Goal: Task Accomplishment & Management: Manage account settings

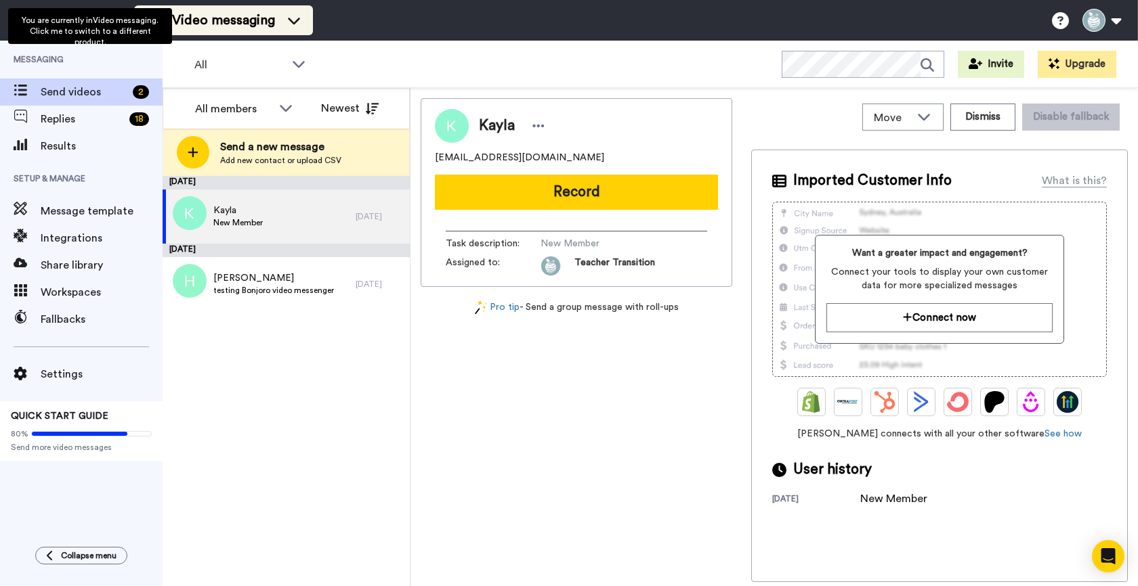
click at [266, 29] on span "Video messaging" at bounding box center [223, 20] width 103 height 19
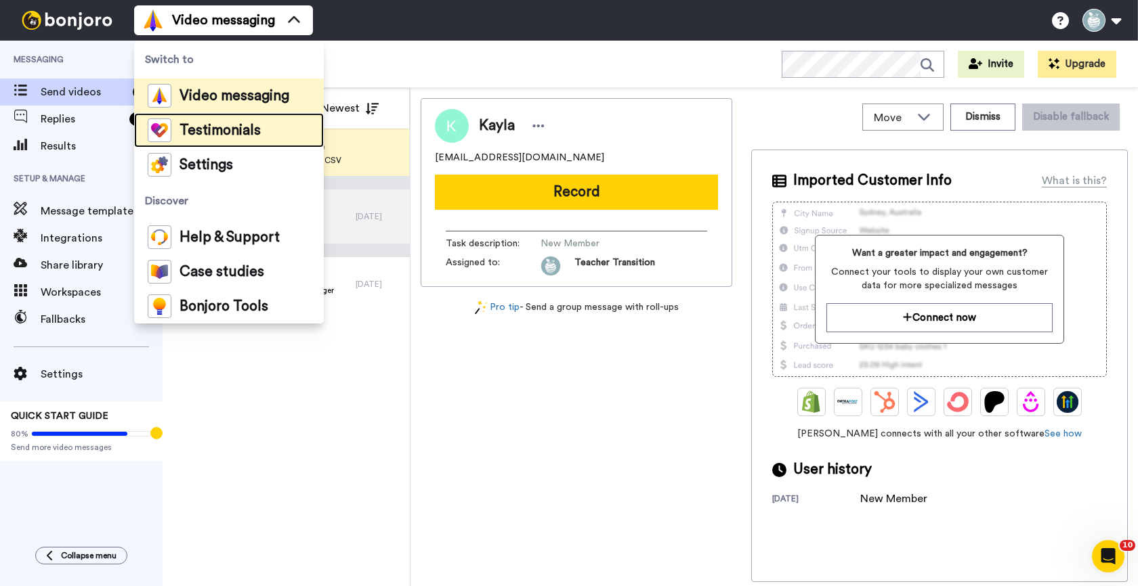
click at [221, 128] on span "Testimonials" at bounding box center [219, 131] width 81 height 14
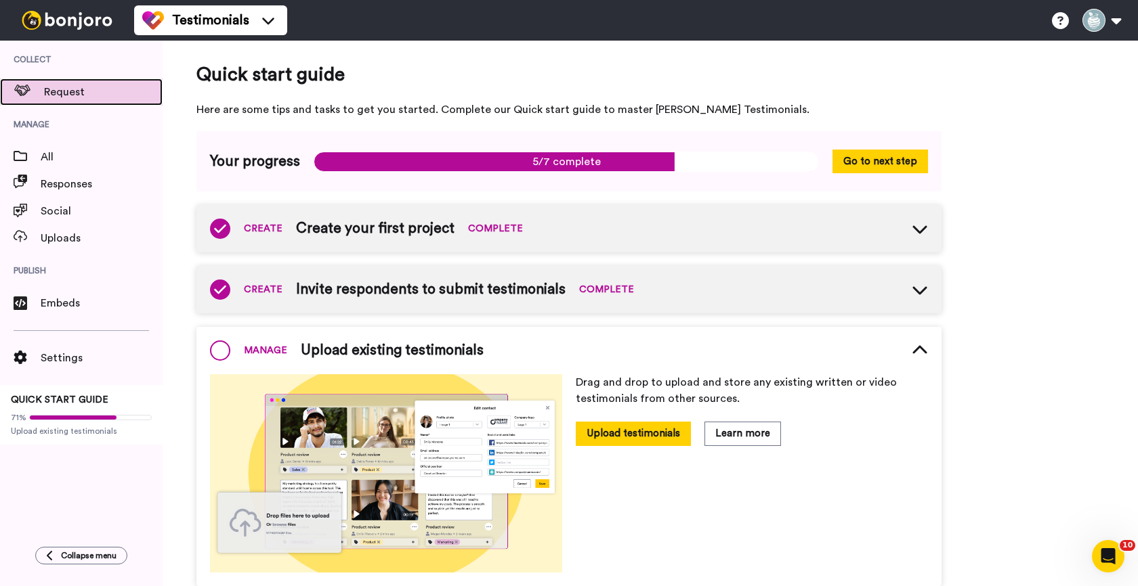
click at [79, 93] on span "Request" at bounding box center [103, 92] width 118 height 16
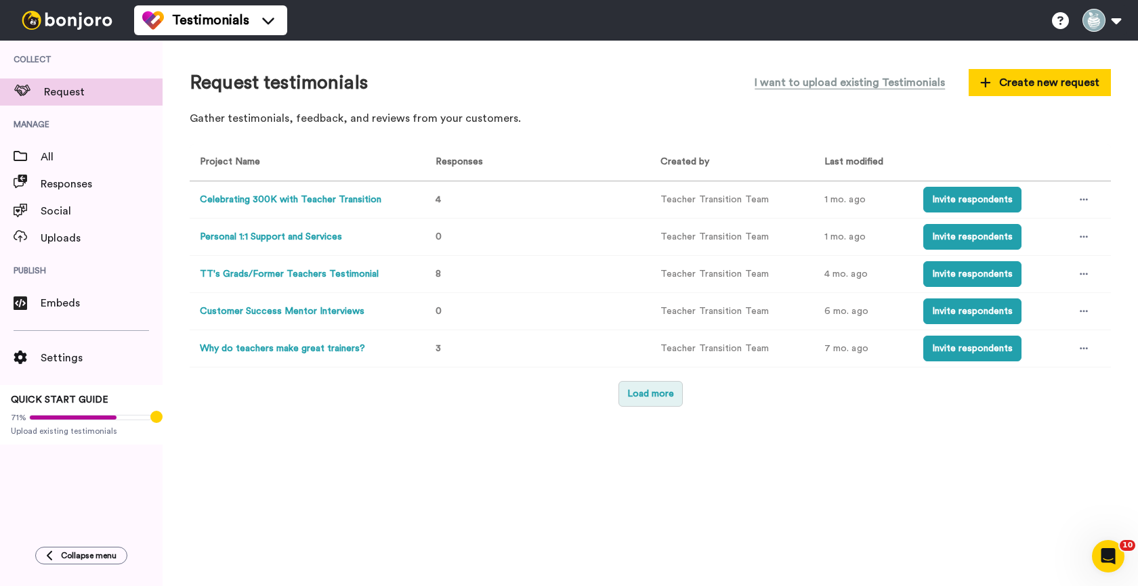
click at [660, 390] on button "Load more" at bounding box center [650, 394] width 64 height 26
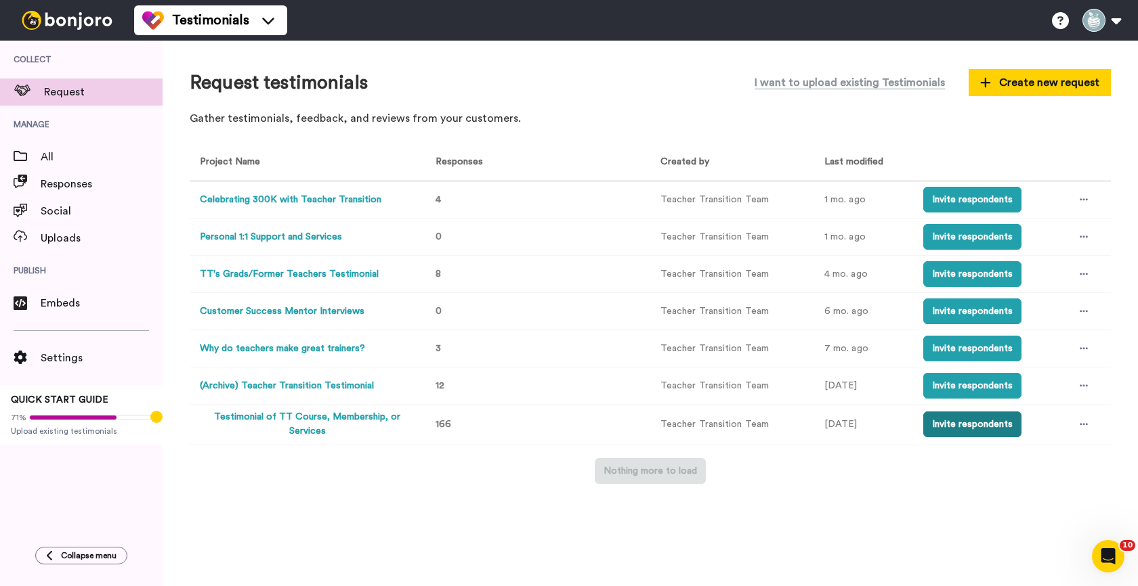
click at [939, 427] on button "Invite respondents" at bounding box center [972, 425] width 98 height 26
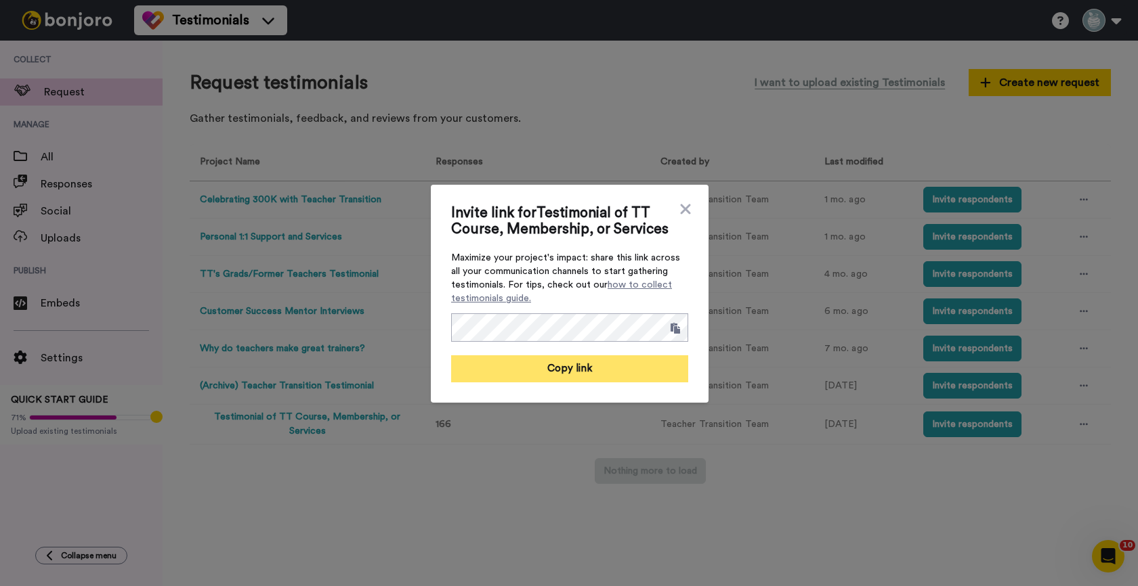
click at [624, 365] on button "Copy link" at bounding box center [569, 368] width 237 height 27
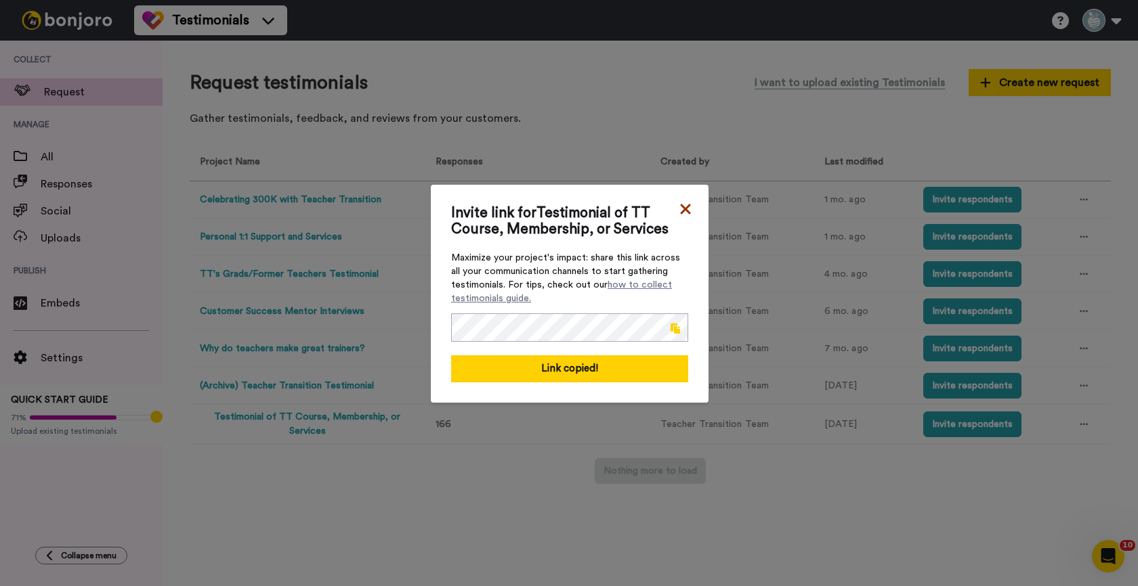
click at [678, 205] on icon at bounding box center [685, 209] width 14 height 16
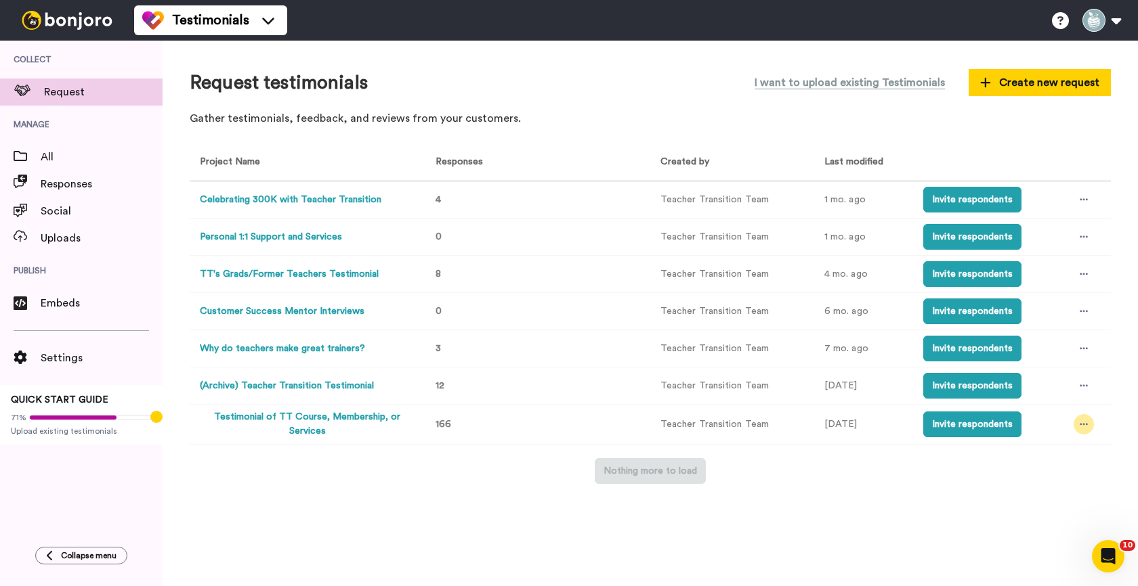
click at [1087, 421] on div at bounding box center [1083, 424] width 20 height 20
click at [1039, 519] on span "Edit project" at bounding box center [1044, 523] width 52 height 9
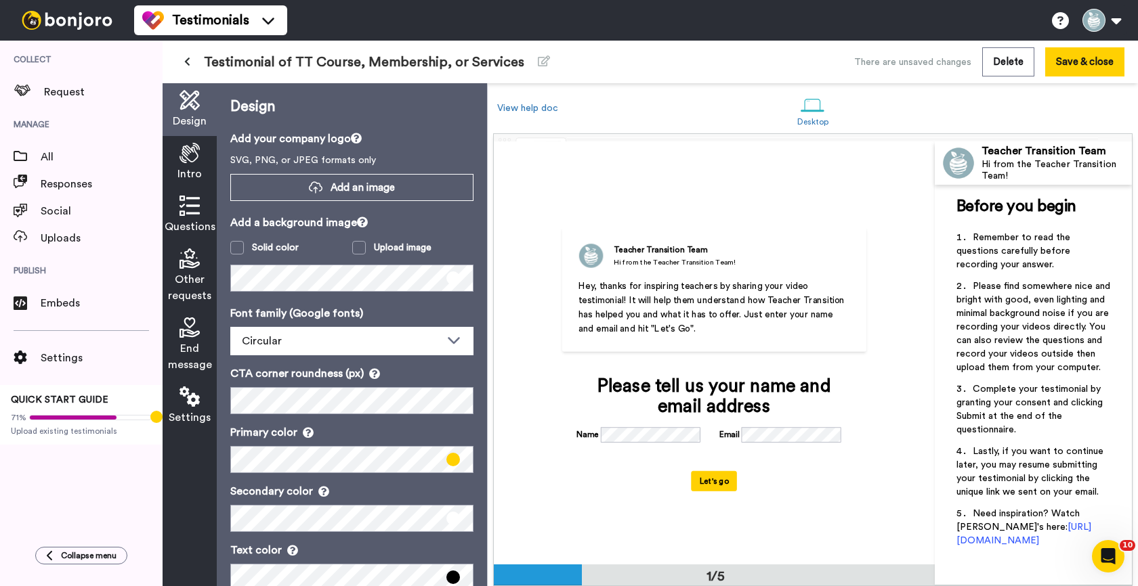
click at [762, 316] on span "Hey, thanks for inspiring teachers by sharing your video testimonial! It will h…" at bounding box center [712, 308] width 269 height 52
click at [744, 302] on span "Hey, thanks for inspiring teachers by sharing your video testimonial! It will h…" at bounding box center [712, 308] width 269 height 52
drag, startPoint x: 782, startPoint y: 285, endPoint x: 811, endPoint y: 285, distance: 29.1
click at [811, 285] on p "Hey, thanks for inspiring teachers by sharing your video testimonial! It will h…" at bounding box center [714, 307] width 272 height 57
click at [808, 284] on p "Hey, thanks for inspiring teachers by sharing your video testimonial! It will h…" at bounding box center [714, 307] width 272 height 57
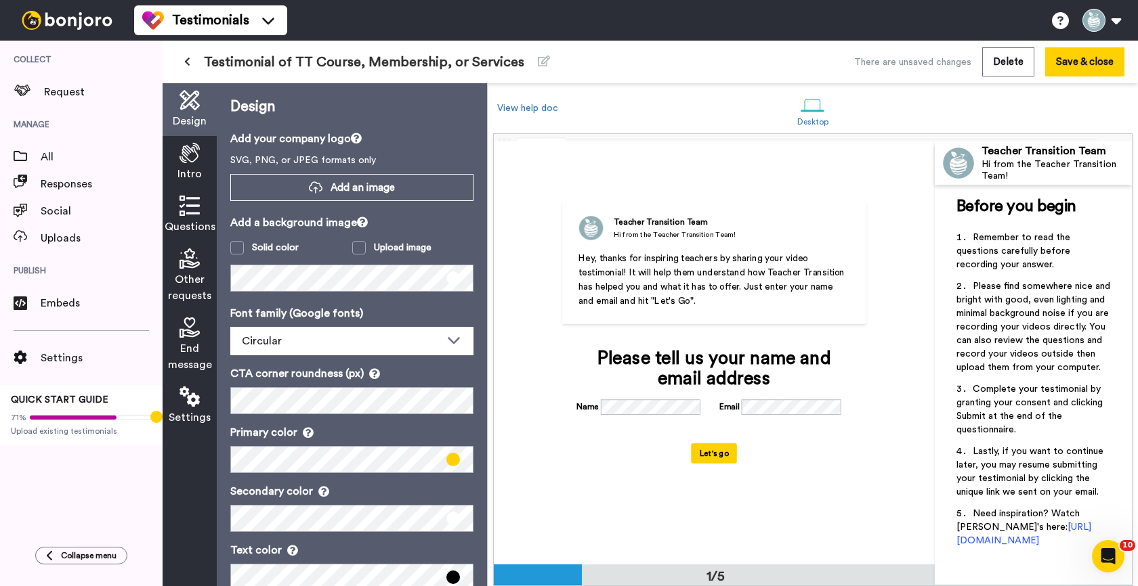
scroll to position [29, 0]
click at [1027, 176] on div "Hi from the Teacher Transition Team!" at bounding box center [1056, 170] width 150 height 23
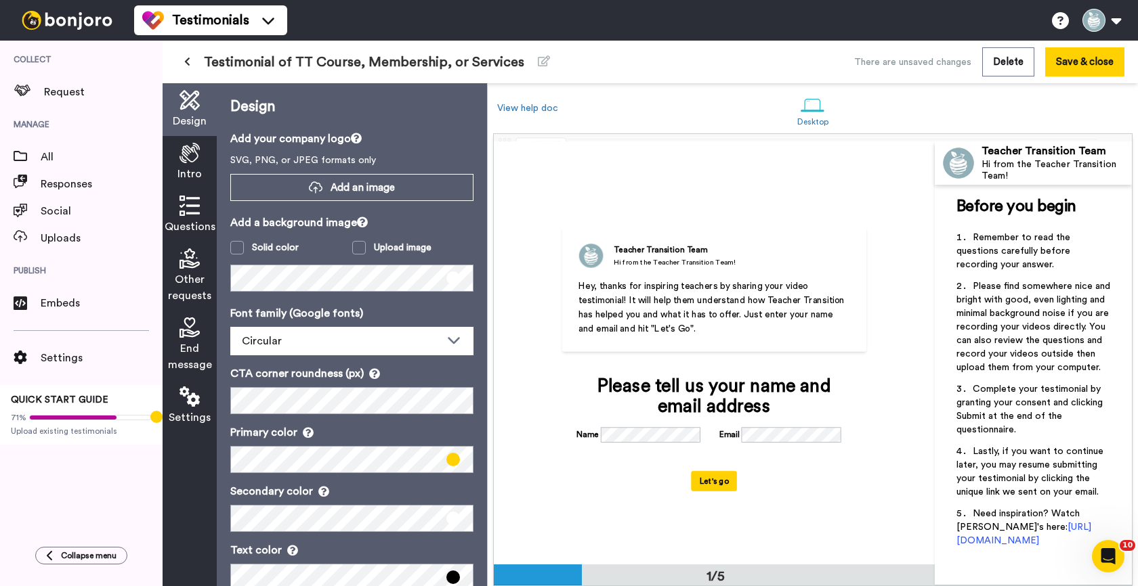
scroll to position [32, 0]
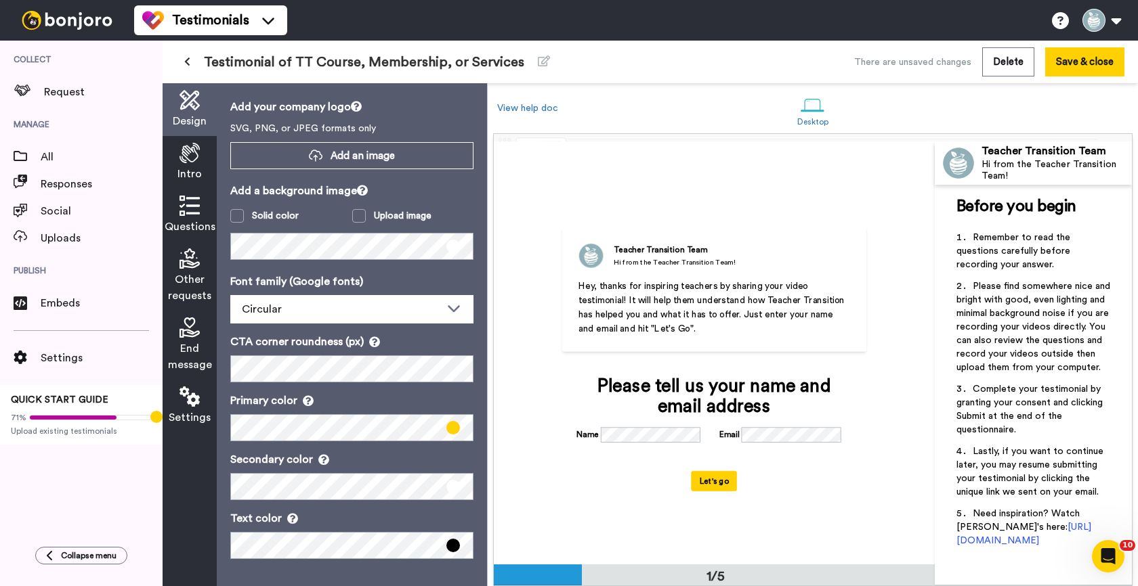
click at [195, 170] on span "Intro" at bounding box center [189, 174] width 24 height 16
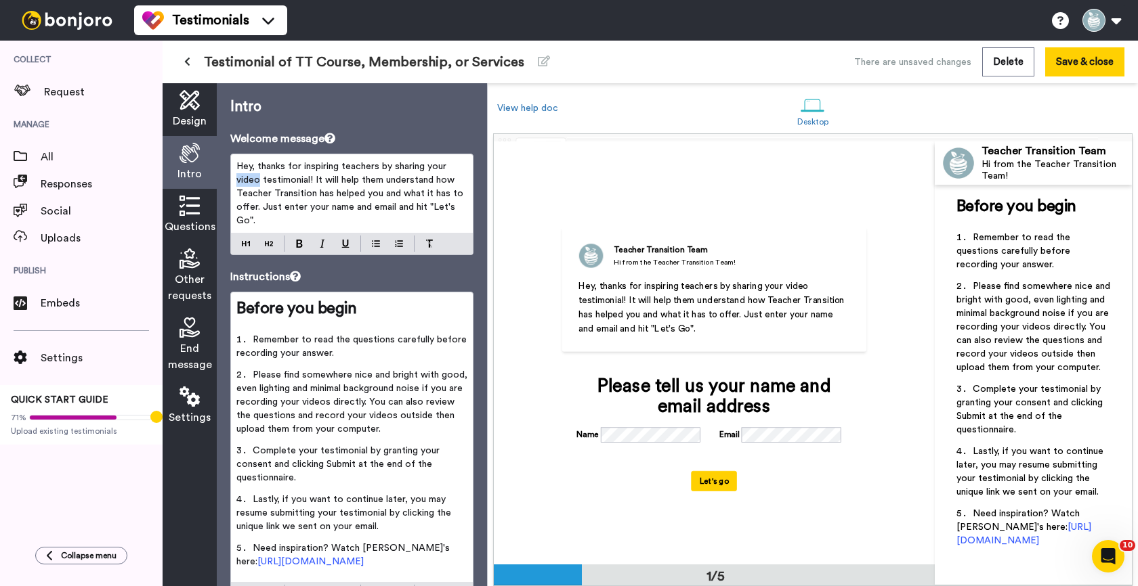
drag, startPoint x: 260, startPoint y: 179, endPoint x: 237, endPoint y: 179, distance: 23.0
click at [237, 179] on span "Hey, thanks for inspiring teachers by sharing your video testimonial! It will h…" at bounding box center [351, 194] width 230 height 64
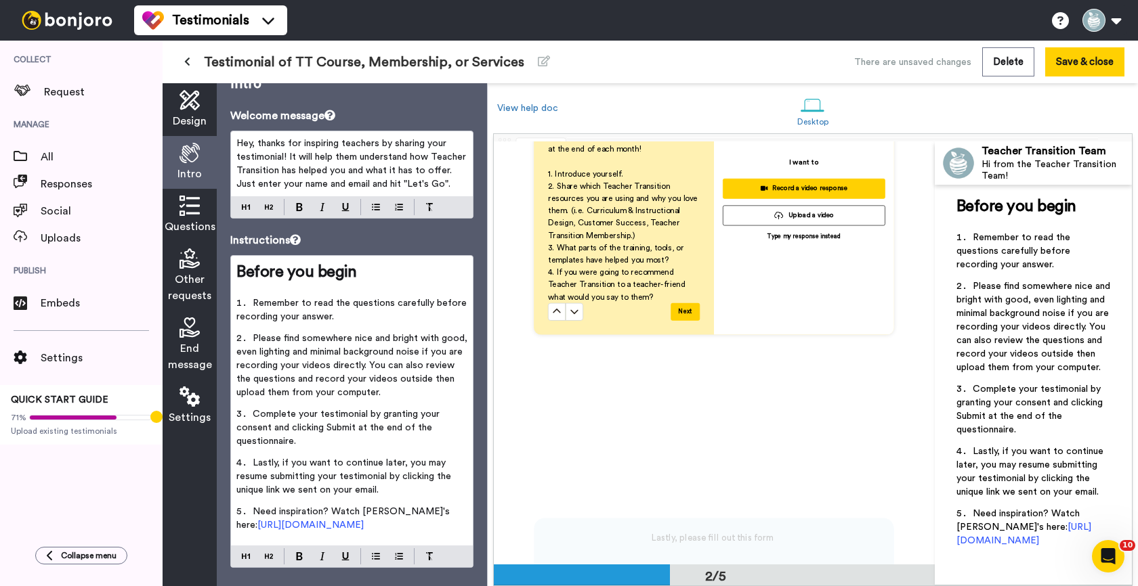
scroll to position [26, 0]
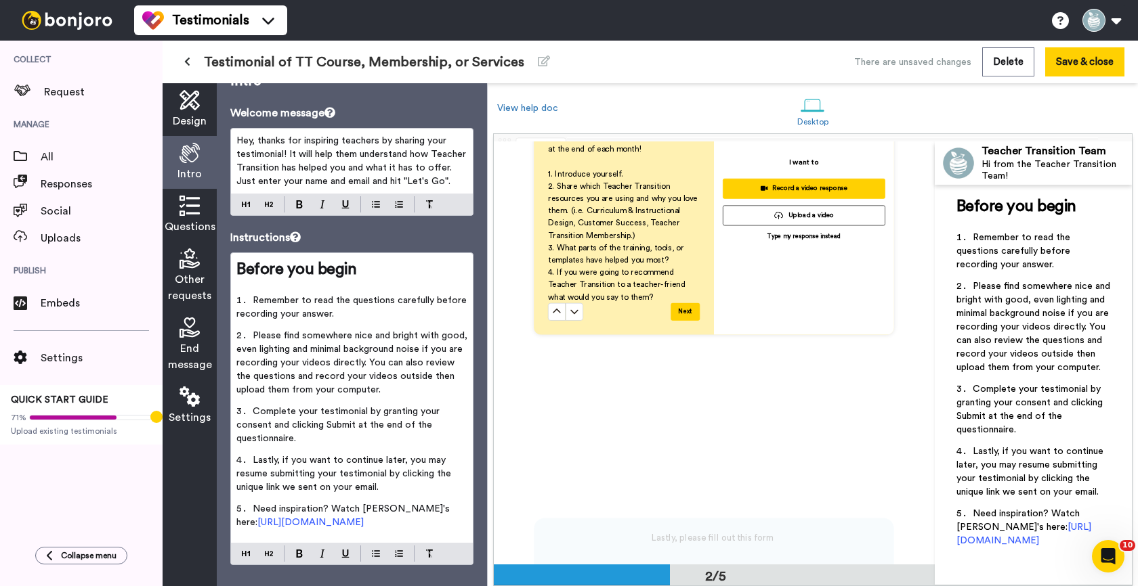
click at [429, 407] on span "Complete your testimonial by granting your consent and clicking Submit at the e…" at bounding box center [339, 425] width 206 height 37
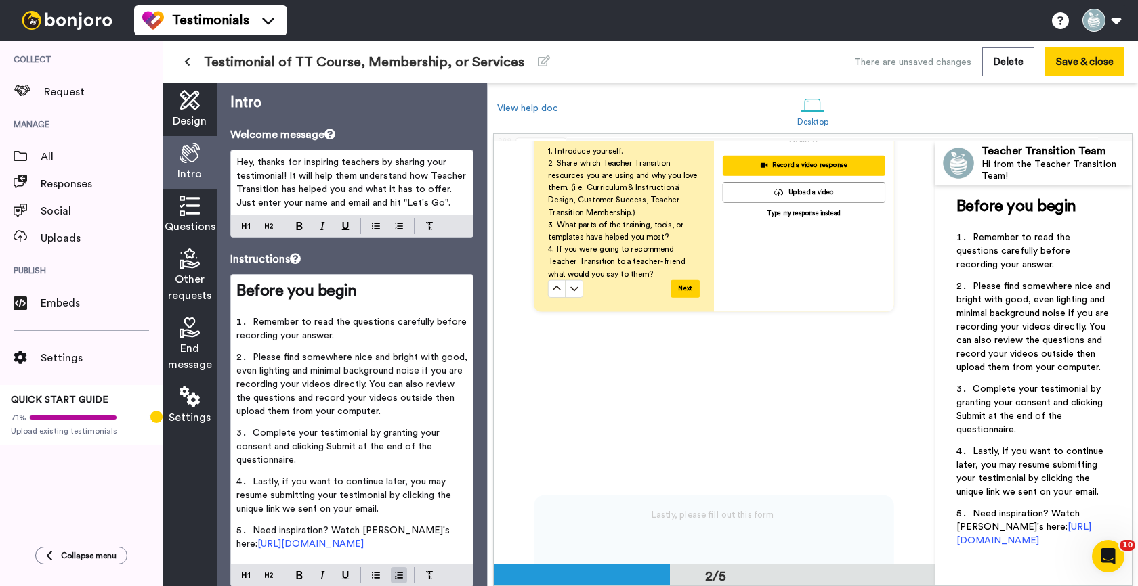
scroll to position [0, 0]
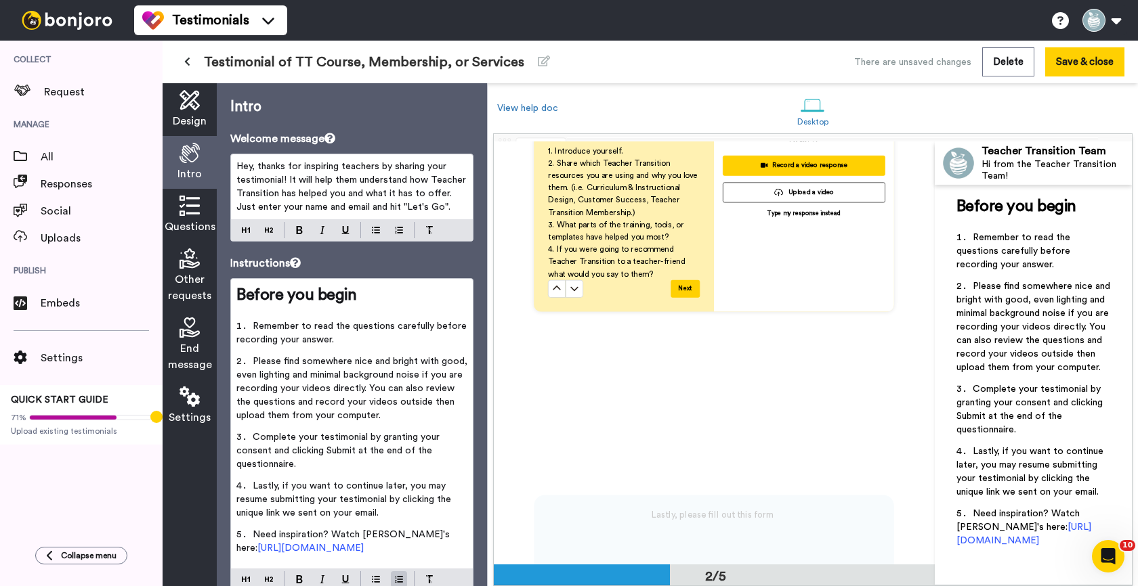
click at [412, 191] on span "Hey, thanks for inspiring teachers by sharing your testimonial! It will help th…" at bounding box center [352, 187] width 232 height 50
click at [1076, 64] on button "Save & close" at bounding box center [1084, 61] width 79 height 29
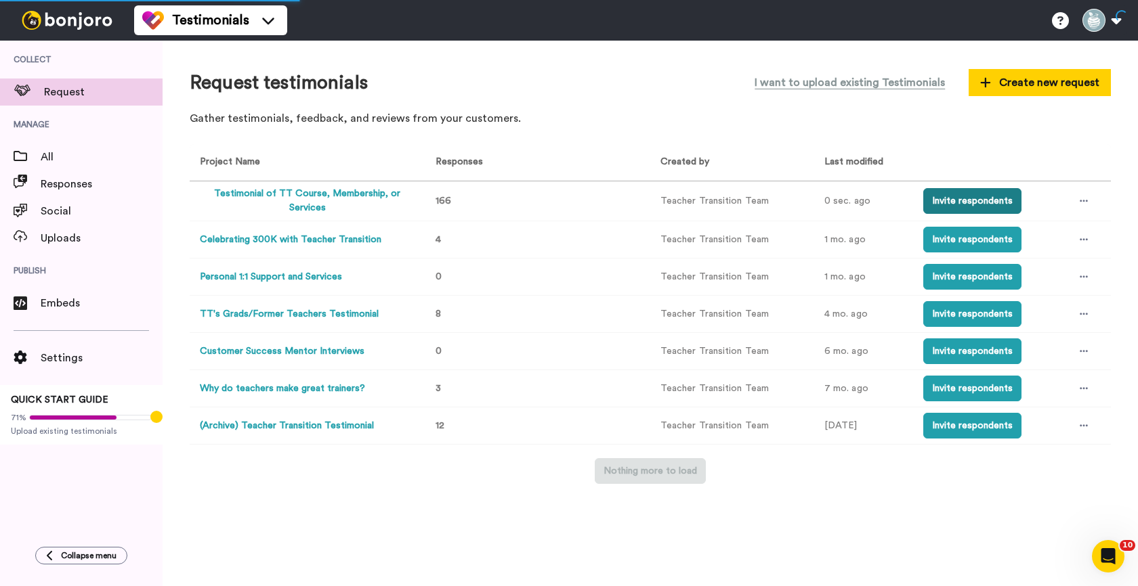
click at [955, 202] on button "Invite respondents" at bounding box center [972, 201] width 98 height 26
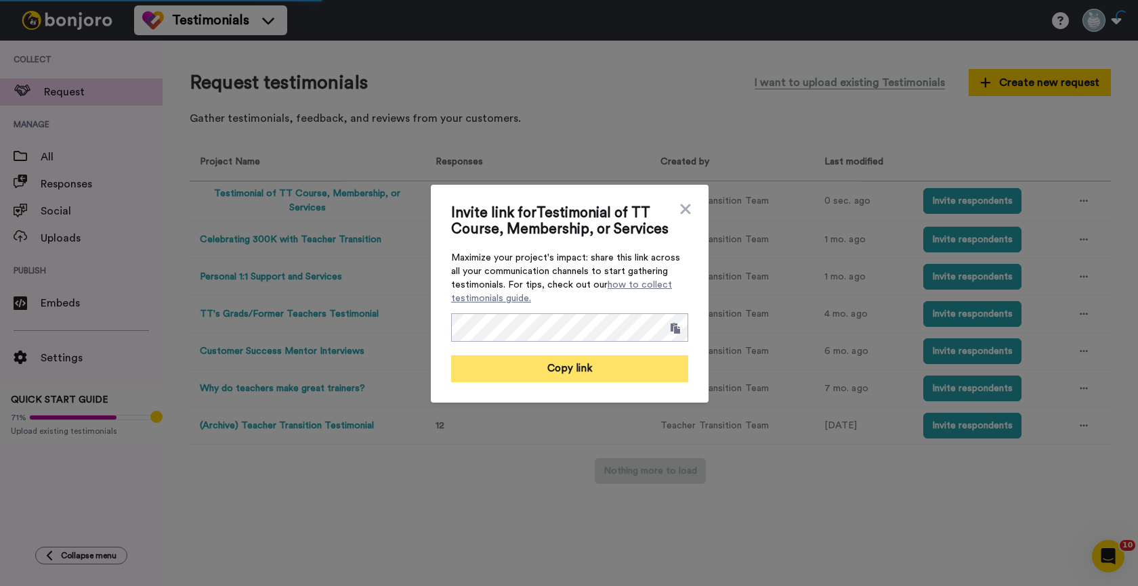
click at [559, 368] on button "Copy link" at bounding box center [569, 368] width 237 height 27
